Goal: Task Accomplishment & Management: Manage account settings

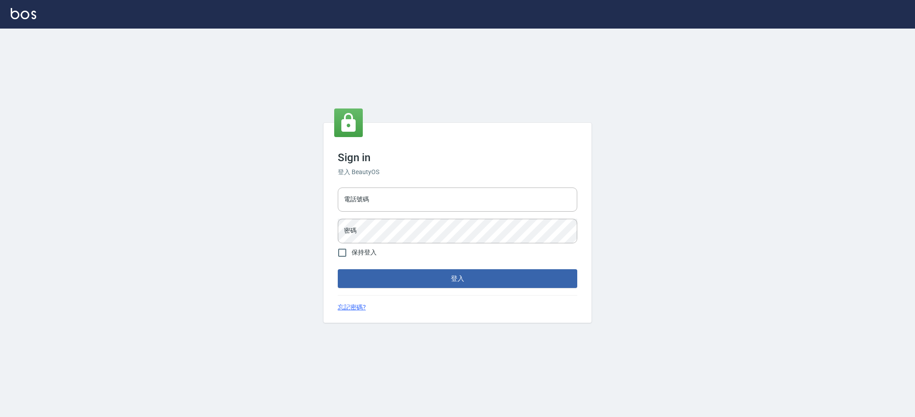
click at [358, 215] on div "電話號碼 電話號碼 密碼 密碼" at bounding box center [457, 215] width 247 height 63
click at [360, 208] on input "電話號碼" at bounding box center [457, 200] width 239 height 24
click at [338, 269] on button "登入" at bounding box center [457, 278] width 239 height 19
click at [486, 203] on input "0980410316" at bounding box center [457, 200] width 239 height 24
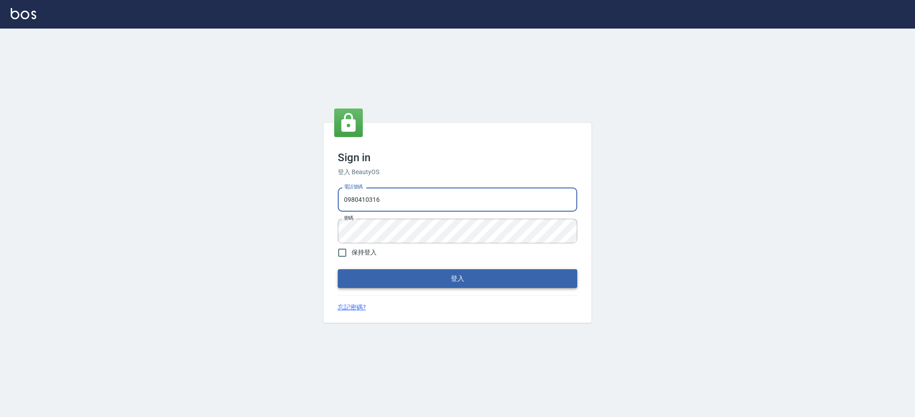
click at [444, 273] on button "登入" at bounding box center [457, 278] width 239 height 19
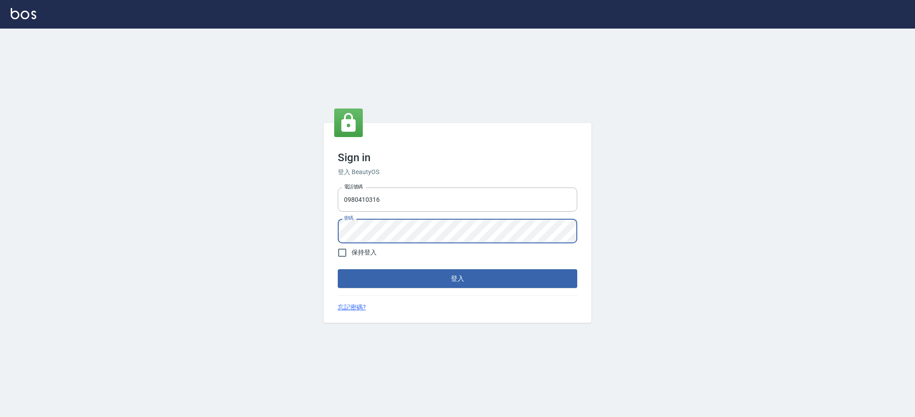
click at [338, 269] on button "登入" at bounding box center [457, 278] width 239 height 19
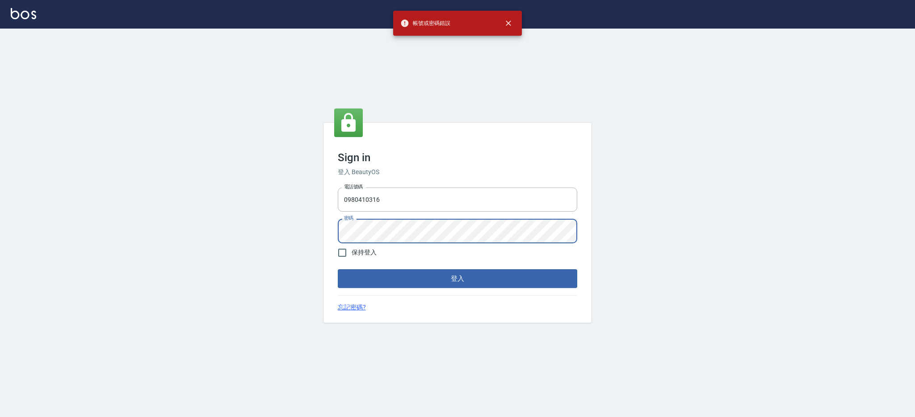
click at [338, 269] on button "登入" at bounding box center [457, 278] width 239 height 19
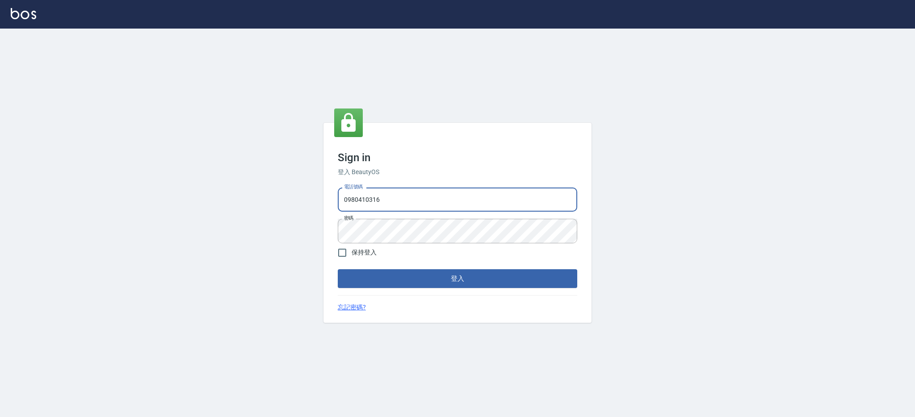
click at [453, 201] on input "0980410316" at bounding box center [457, 200] width 239 height 24
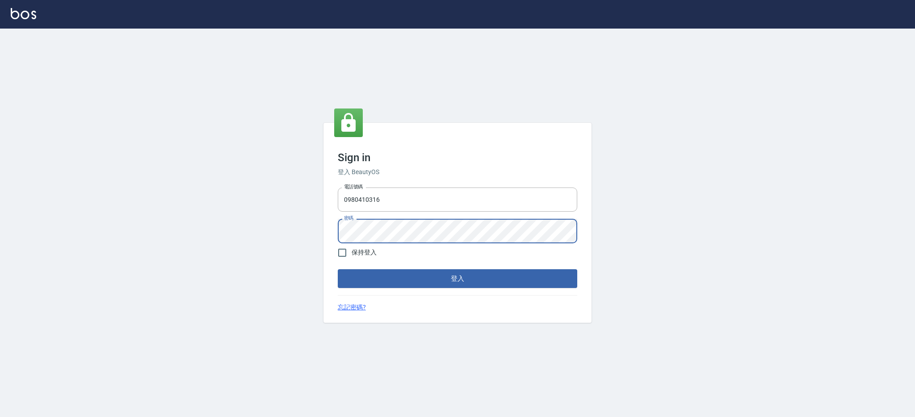
click at [325, 228] on div "Sign in 登入 BeautyOS 電話號碼 [PHONE_NUMBER] 電話號碼 密碼 密碼 保持登入 登入 忘記密碼?" at bounding box center [457, 223] width 268 height 200
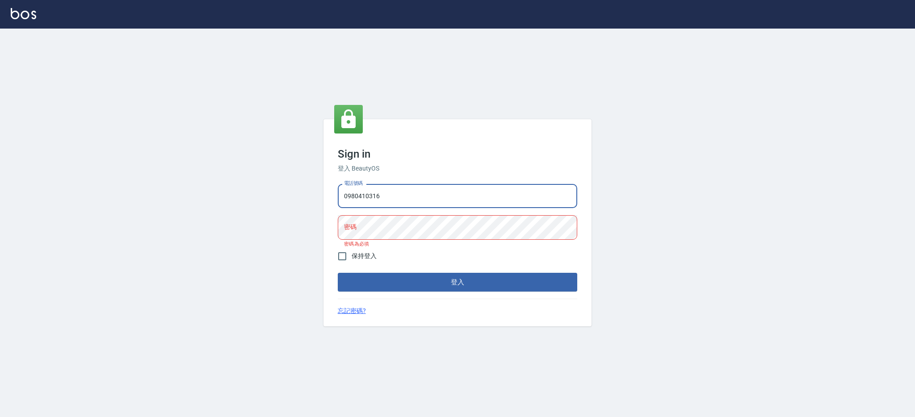
drag, startPoint x: 395, startPoint y: 202, endPoint x: 354, endPoint y: 201, distance: 41.6
click at [353, 201] on input "0980410316" at bounding box center [457, 196] width 239 height 24
click at [426, 191] on input "0980410316" at bounding box center [457, 196] width 239 height 24
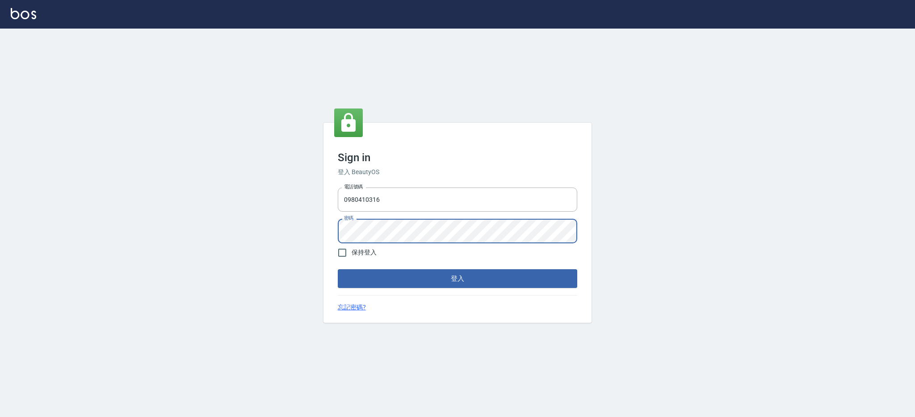
click at [338, 269] on button "登入" at bounding box center [457, 278] width 239 height 19
click at [398, 205] on input "0980410316" at bounding box center [457, 200] width 239 height 24
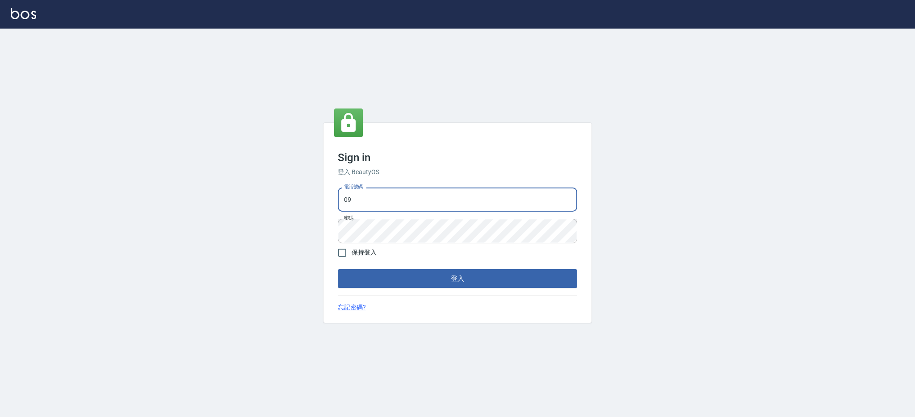
type input "0"
type input "0980410316"
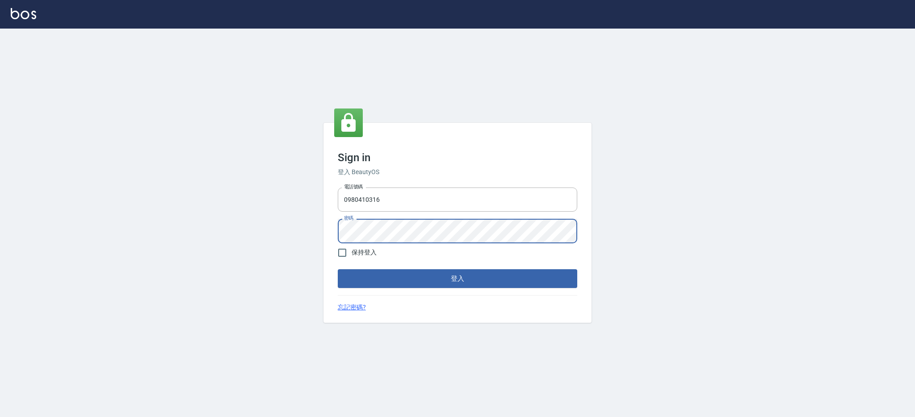
click at [508, 268] on form "電話號碼 [PHONE_NUMBER] 電話號碼 密碼 密碼 保持登入 登入" at bounding box center [457, 236] width 239 height 104
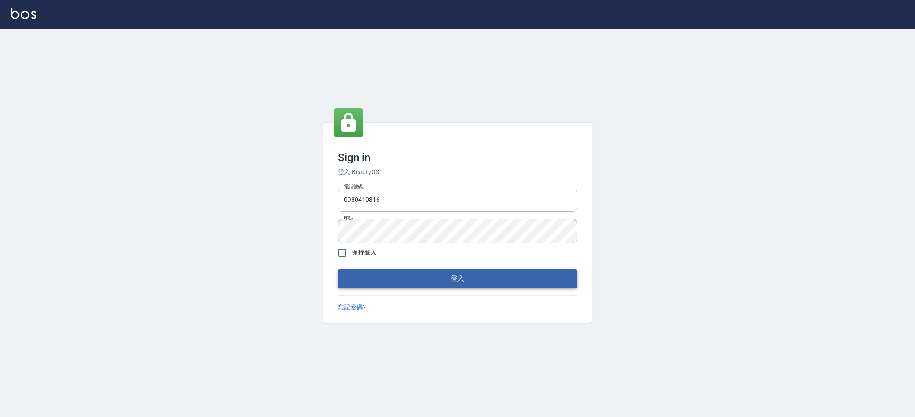
click at [507, 273] on button "登入" at bounding box center [457, 278] width 239 height 19
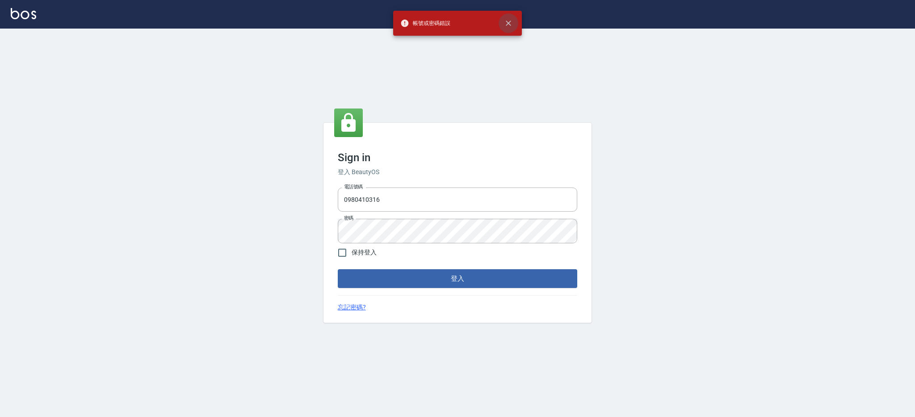
click at [511, 20] on icon "close" at bounding box center [508, 23] width 9 height 9
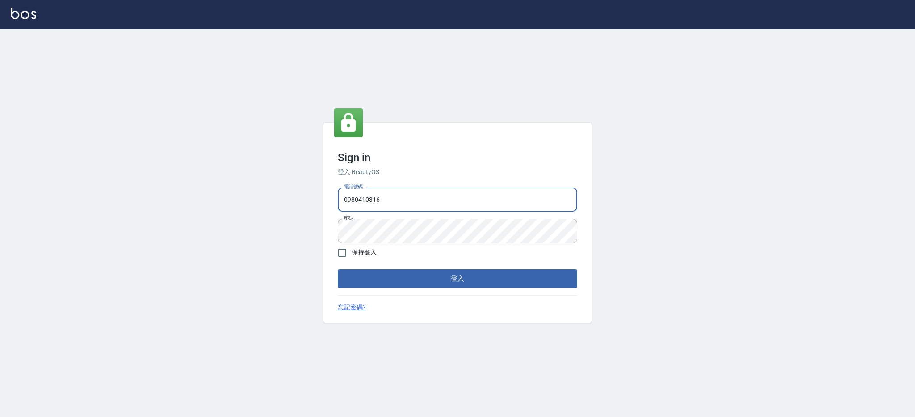
click at [432, 191] on input "0980410316" at bounding box center [457, 200] width 239 height 24
click at [629, 201] on div "Sign in 登入 BeautyOS 電話號碼 [PHONE_NUMBER] 電話號碼 密碼 密碼 保持登入 登入 忘記密碼?" at bounding box center [457, 223] width 915 height 389
